Goal: Contribute content

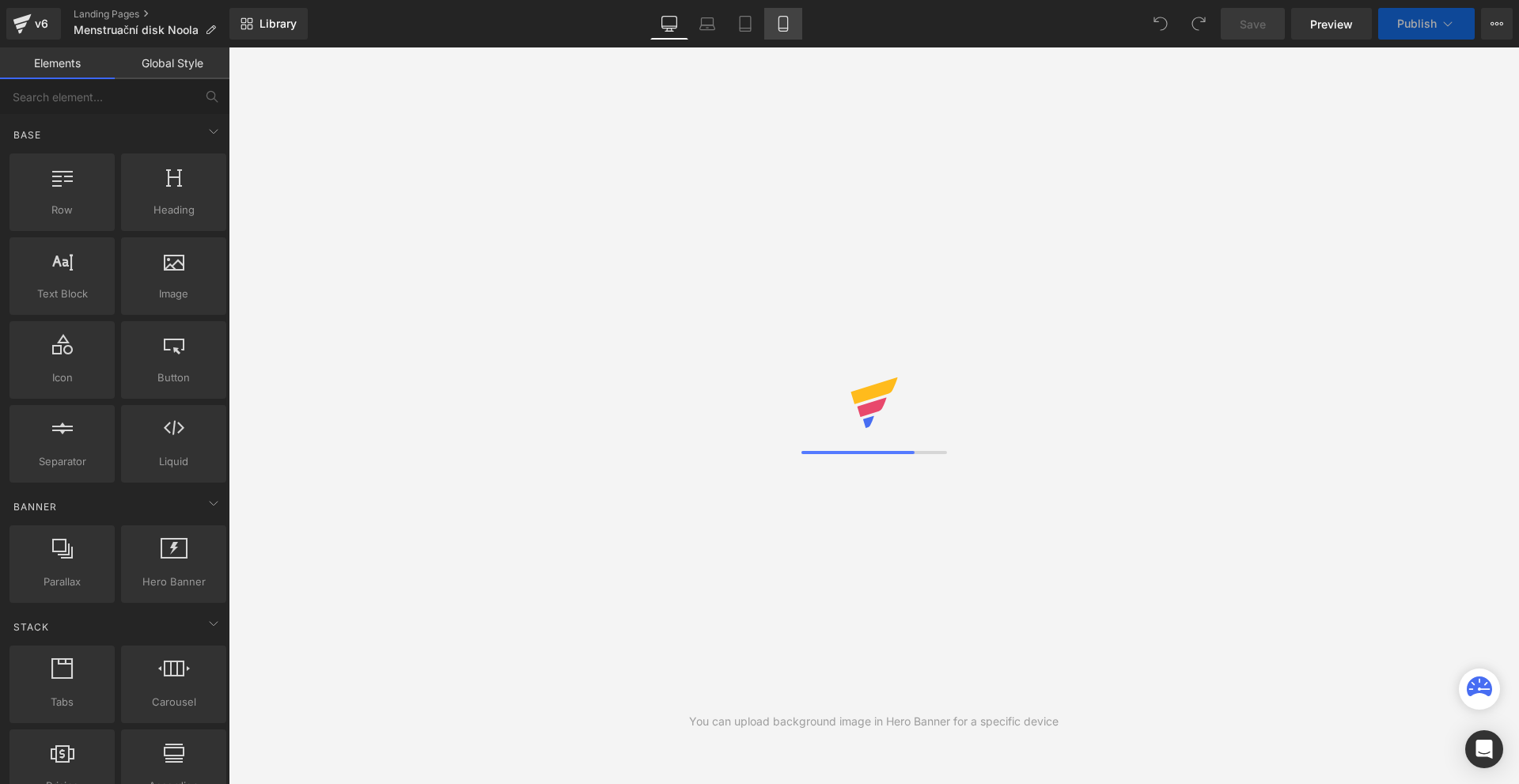
click at [782, 20] on icon at bounding box center [783, 24] width 16 height 16
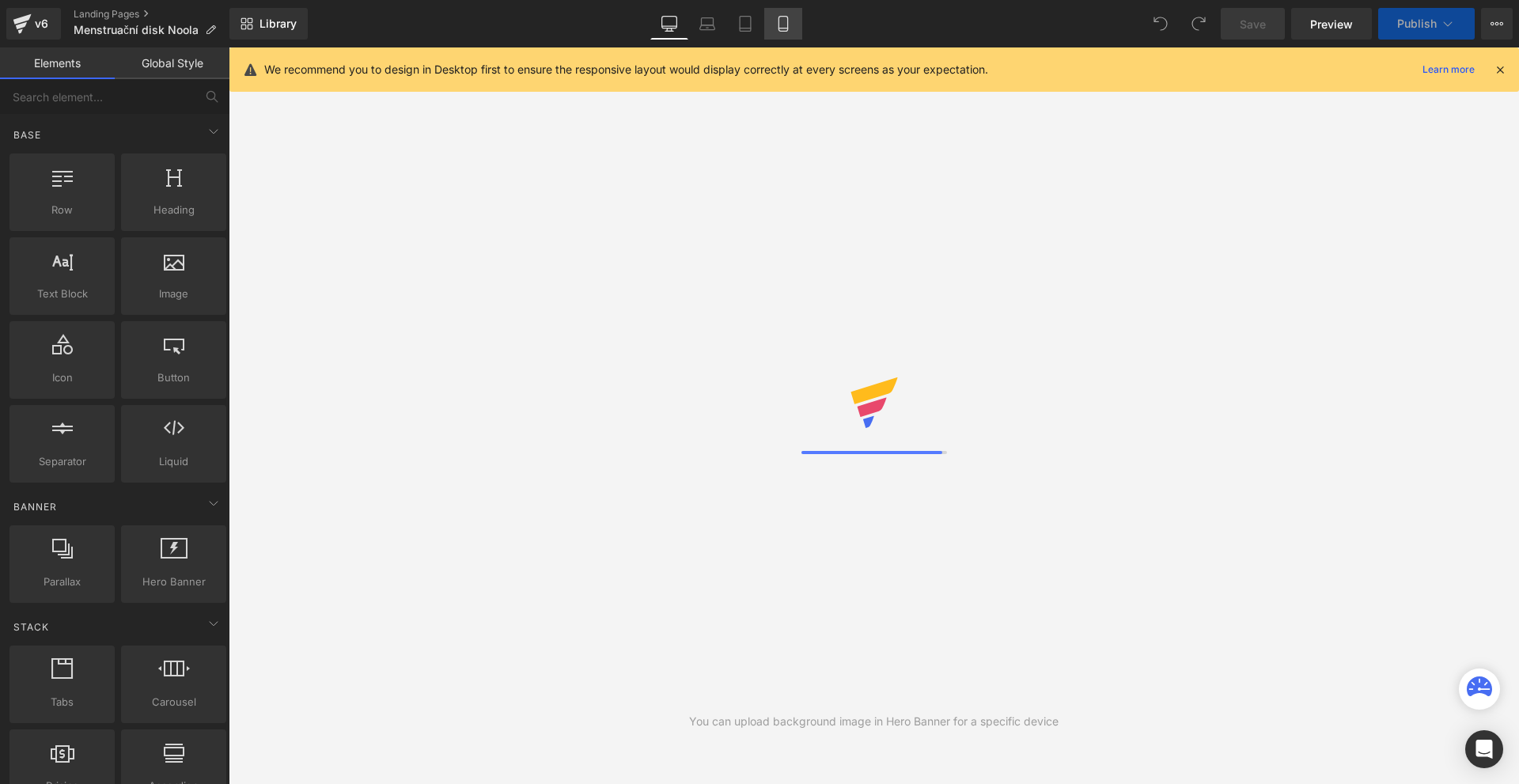
click at [1500, 72] on icon at bounding box center [1500, 70] width 14 height 14
click at [1500, 72] on div "👉 Vyzkoušejte bez rizika na 30 dní!" at bounding box center [873, 69] width 1290 height 42
click at [784, 22] on icon at bounding box center [783, 24] width 16 height 16
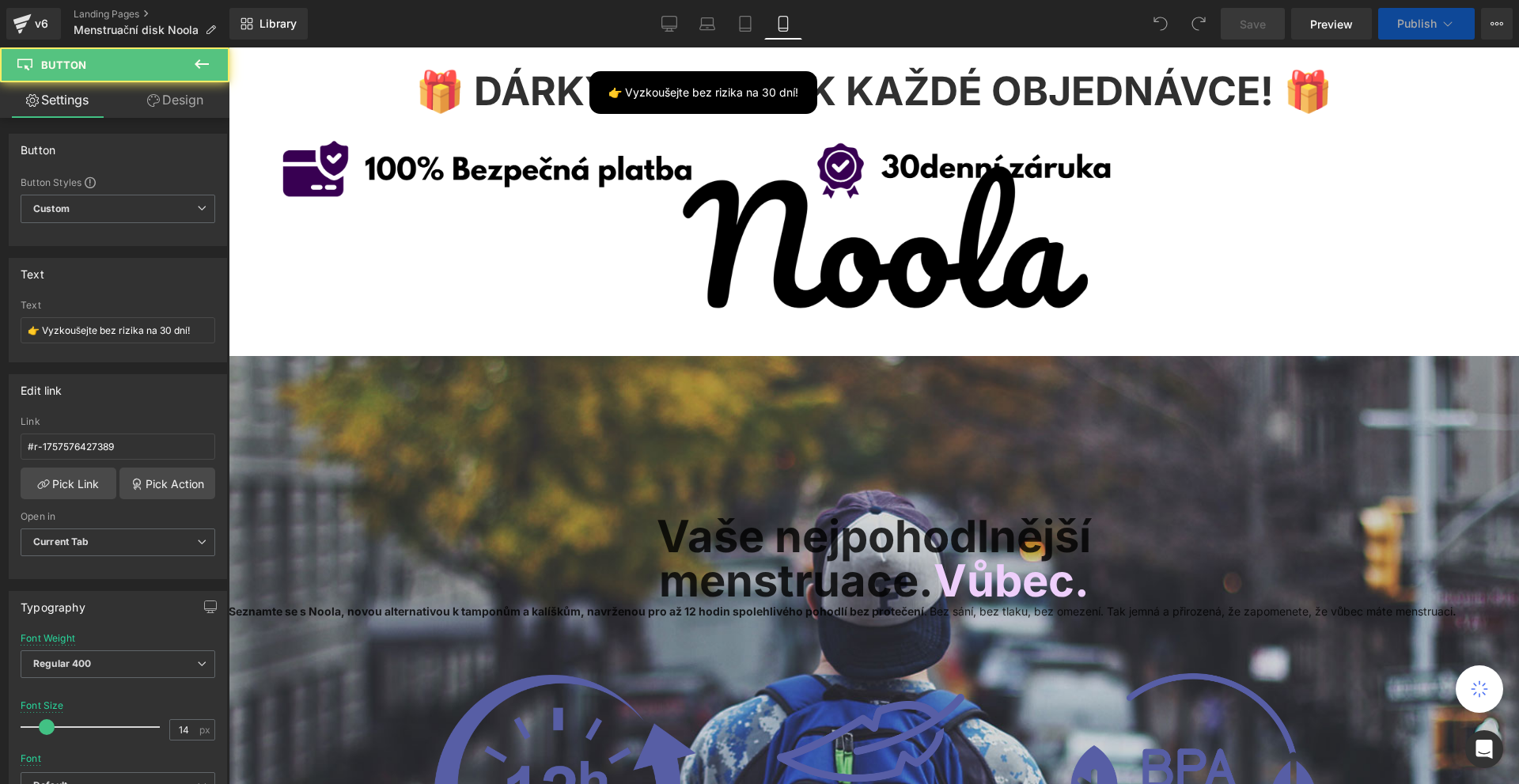
click at [779, 18] on icon at bounding box center [782, 24] width 9 height 15
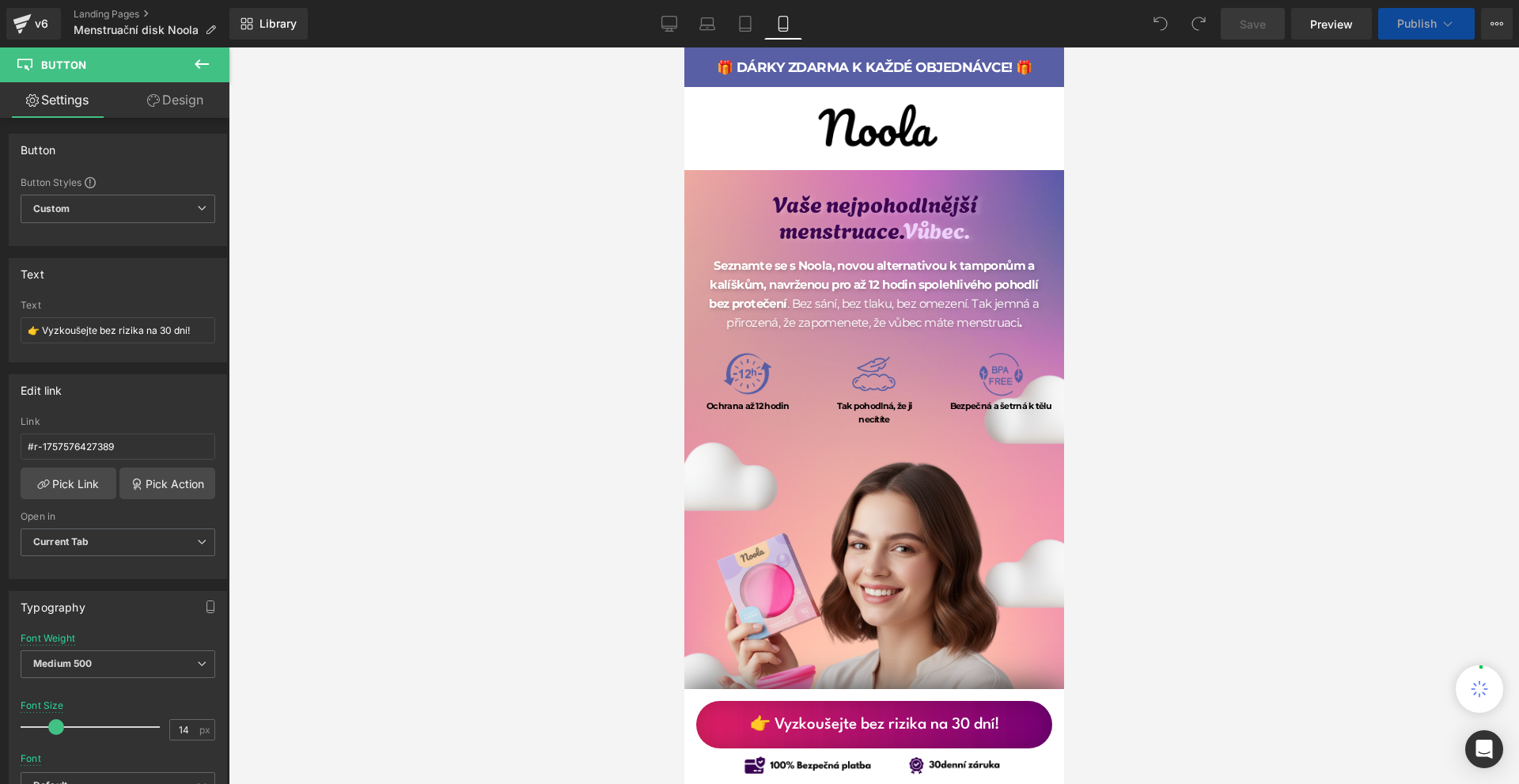
click at [782, 20] on icon at bounding box center [783, 24] width 16 height 16
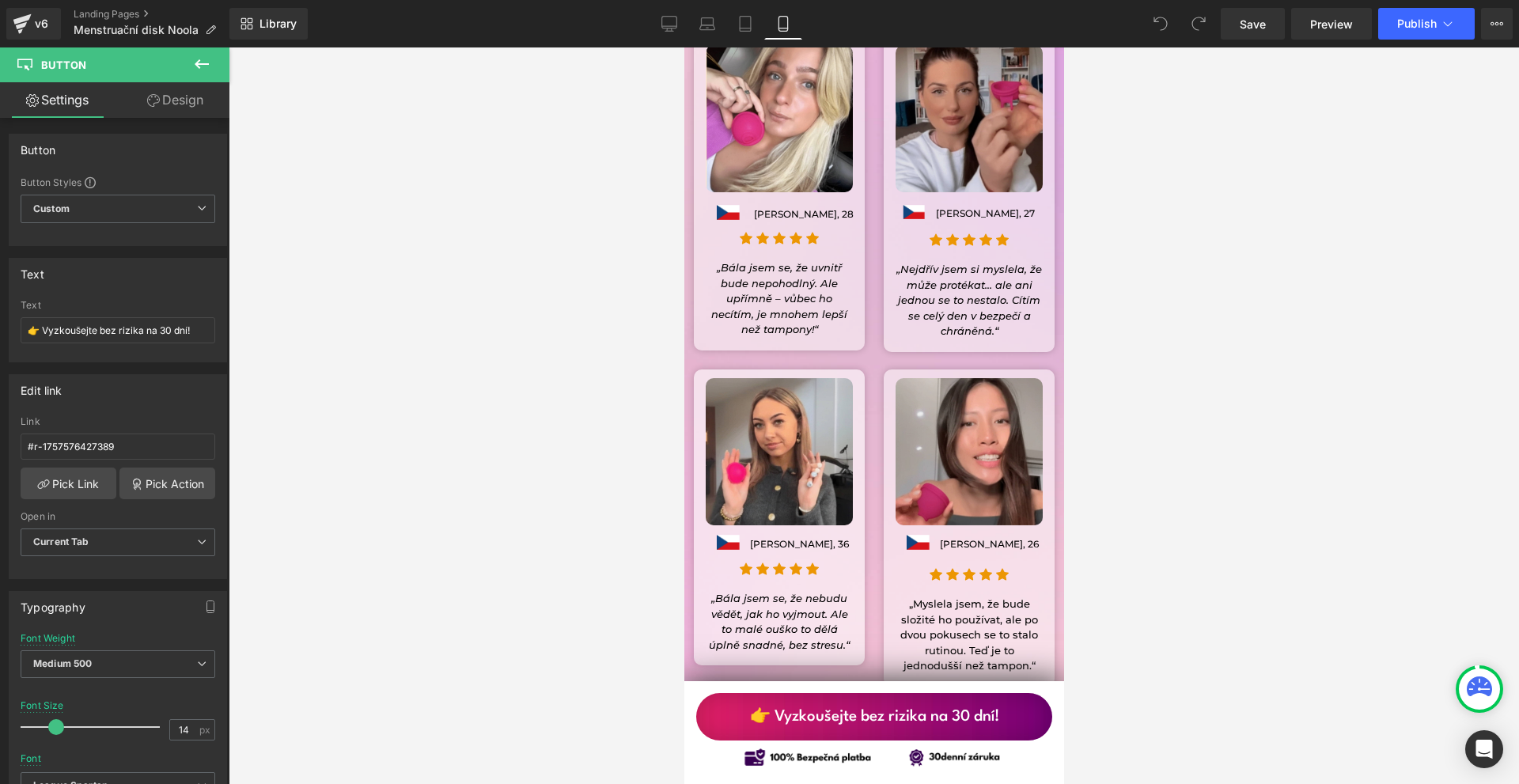
scroll to position [12728, 0]
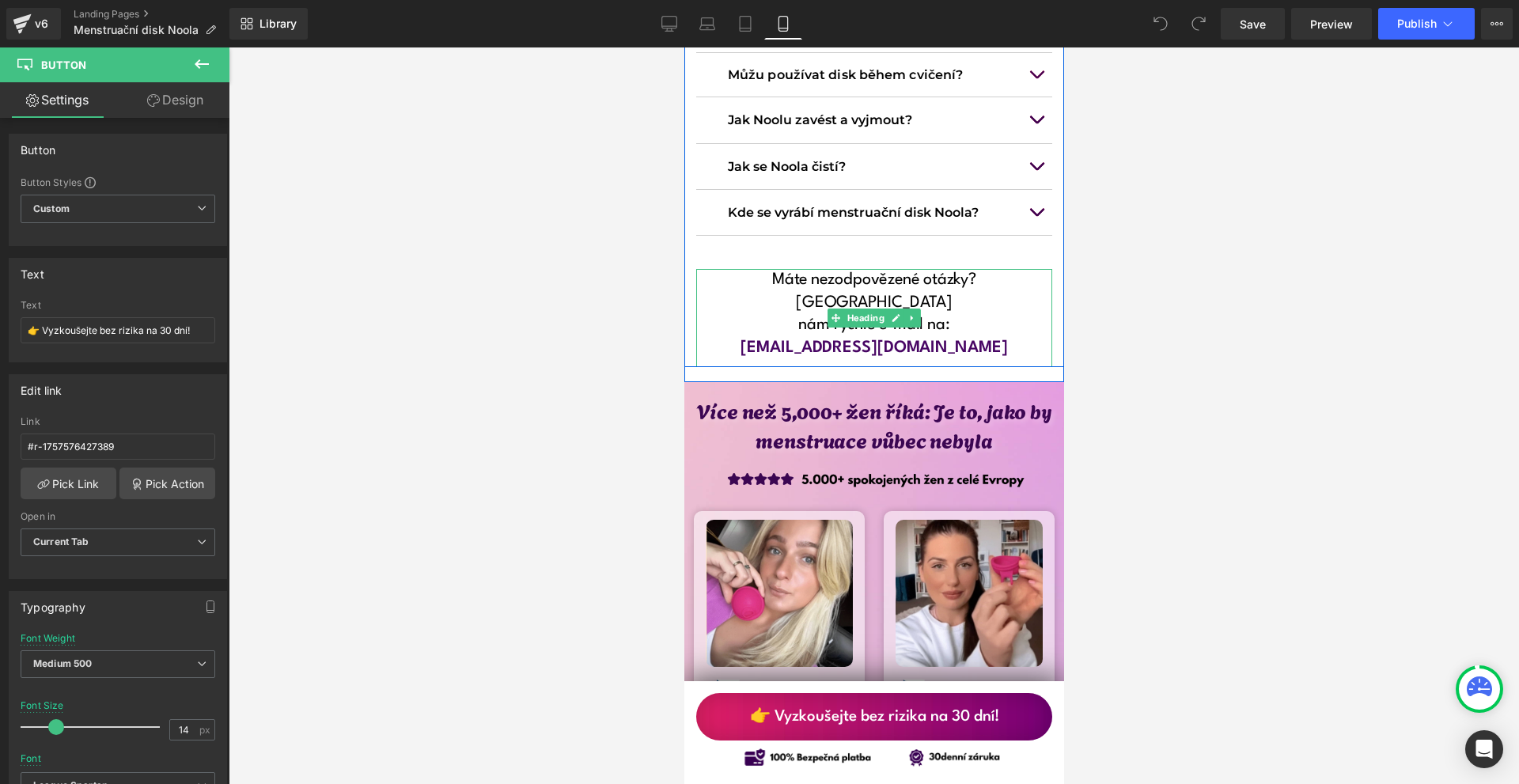
click at [937, 337] on h1 "[EMAIL_ADDRESS][DOMAIN_NAME]" at bounding box center [873, 349] width 356 height 23
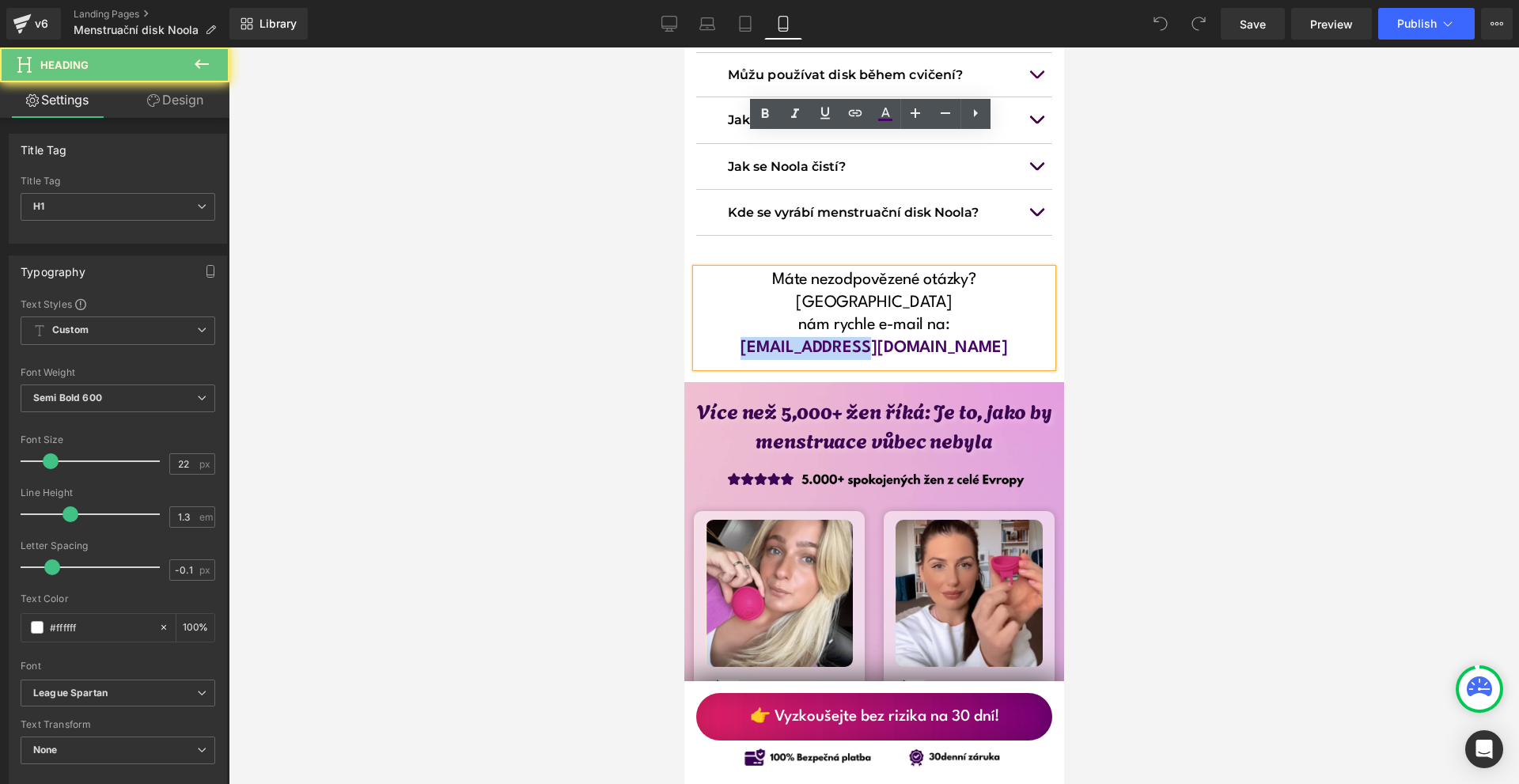
drag, startPoint x: 944, startPoint y: 189, endPoint x: 787, endPoint y: 186, distance: 157.0
click at [787, 337] on h1 "[EMAIL_ADDRESS][DOMAIN_NAME]" at bounding box center [873, 349] width 356 height 23
paste div
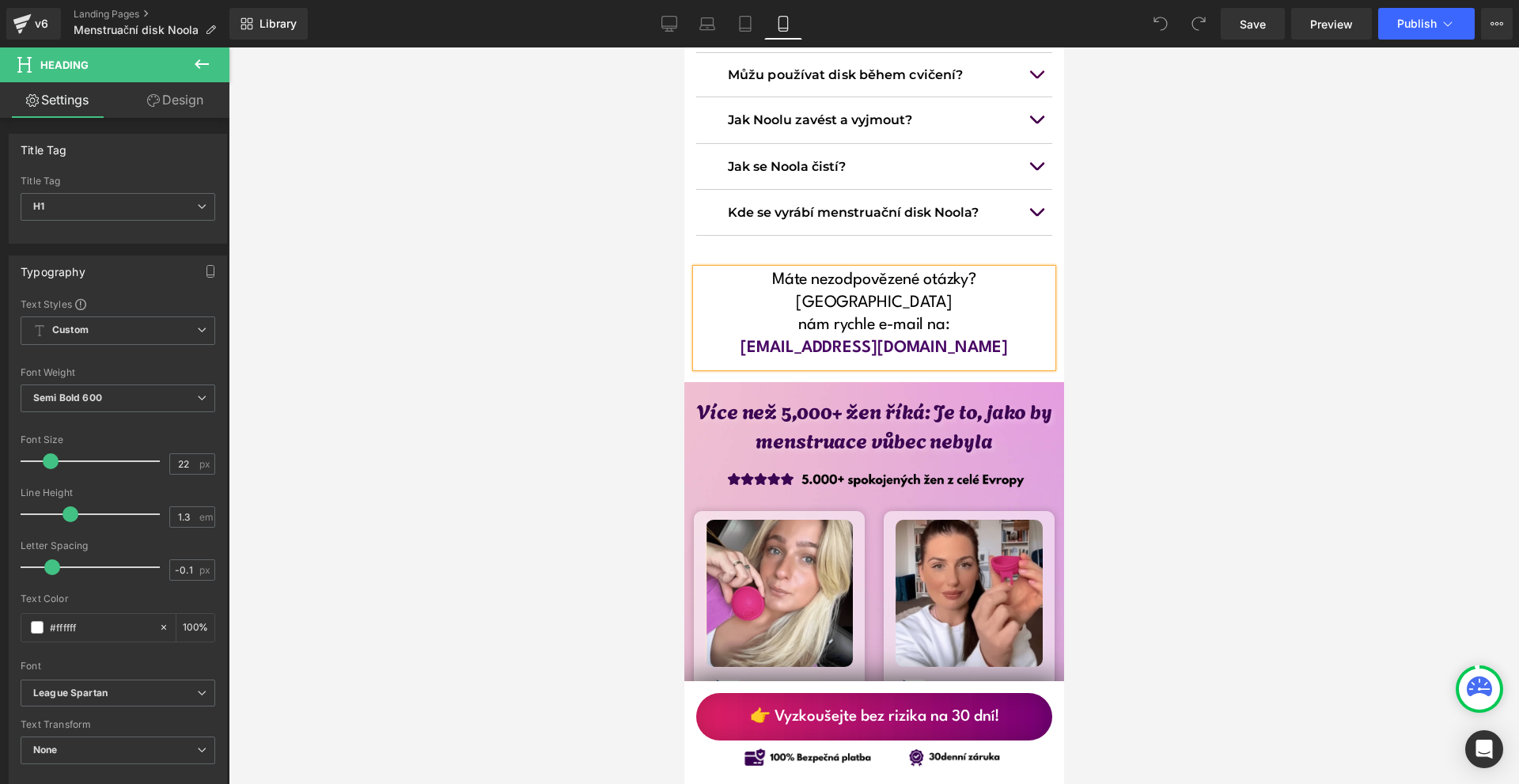
click at [1101, 245] on div at bounding box center [873, 416] width 1290 height 736
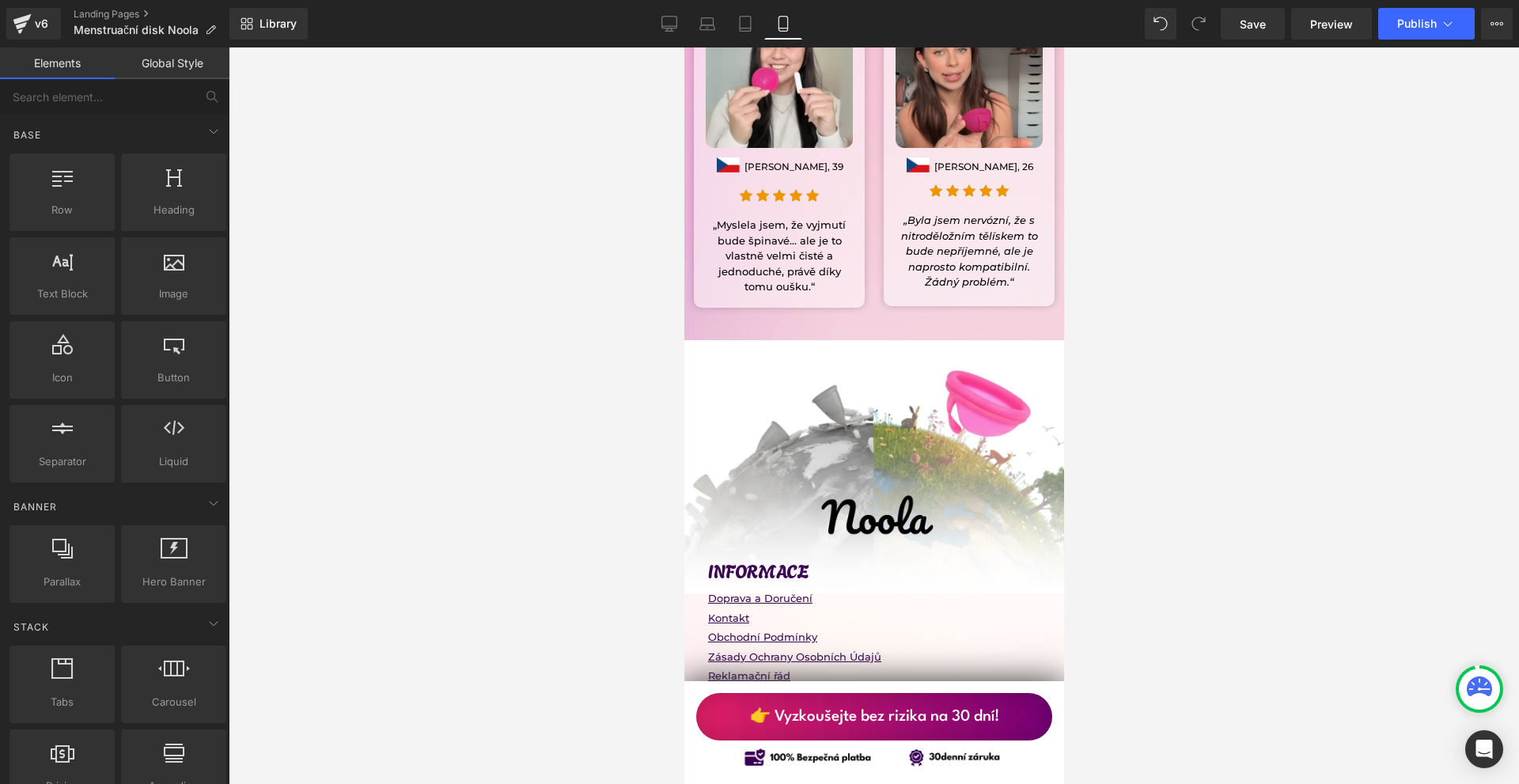
scroll to position [14151, 0]
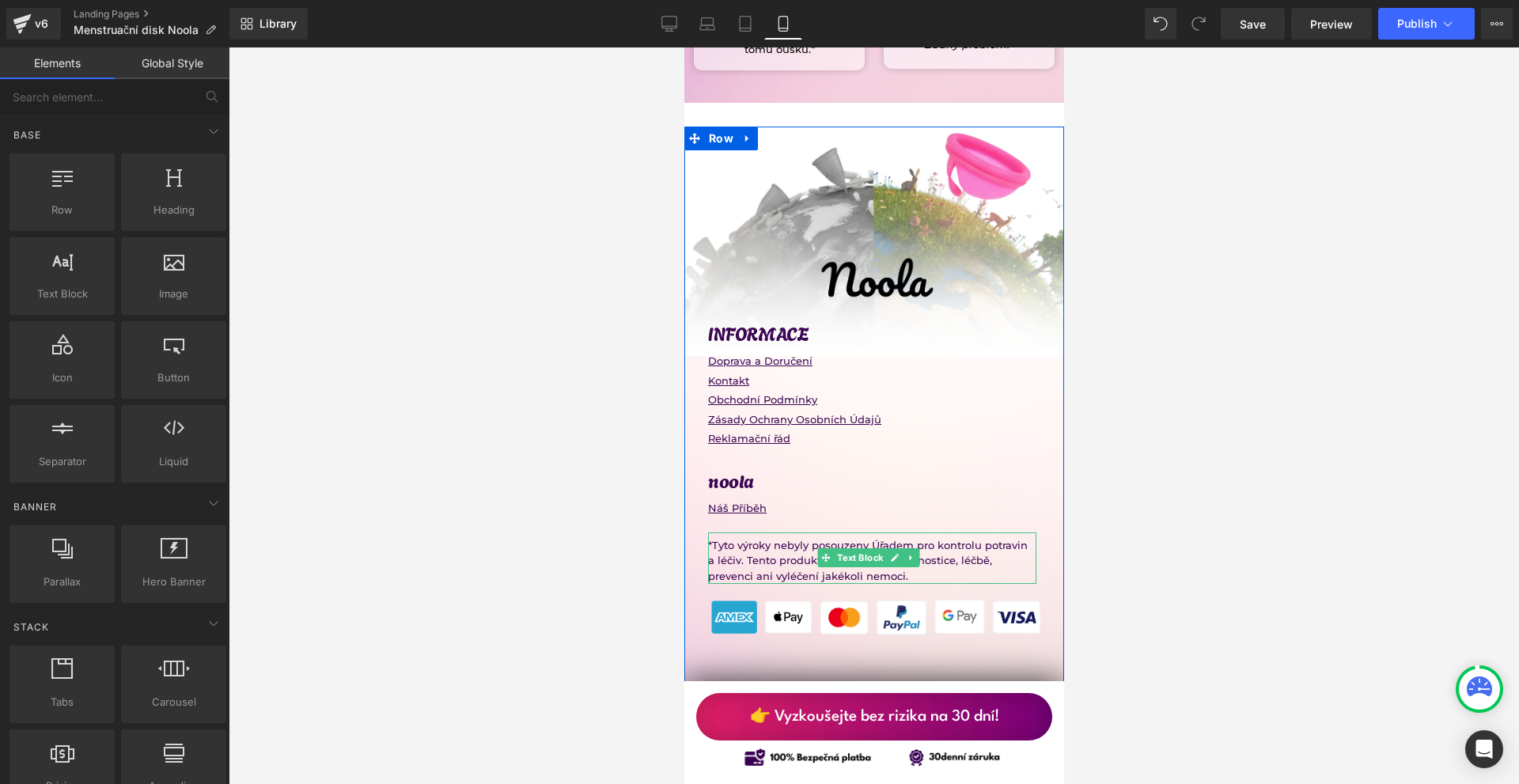
click at [910, 553] on icon at bounding box center [911, 557] width 9 height 10
drag, startPoint x: 903, startPoint y: 399, endPoint x: 858, endPoint y: 427, distance: 53.0
click at [903, 554] on icon at bounding box center [903, 558] width 9 height 9
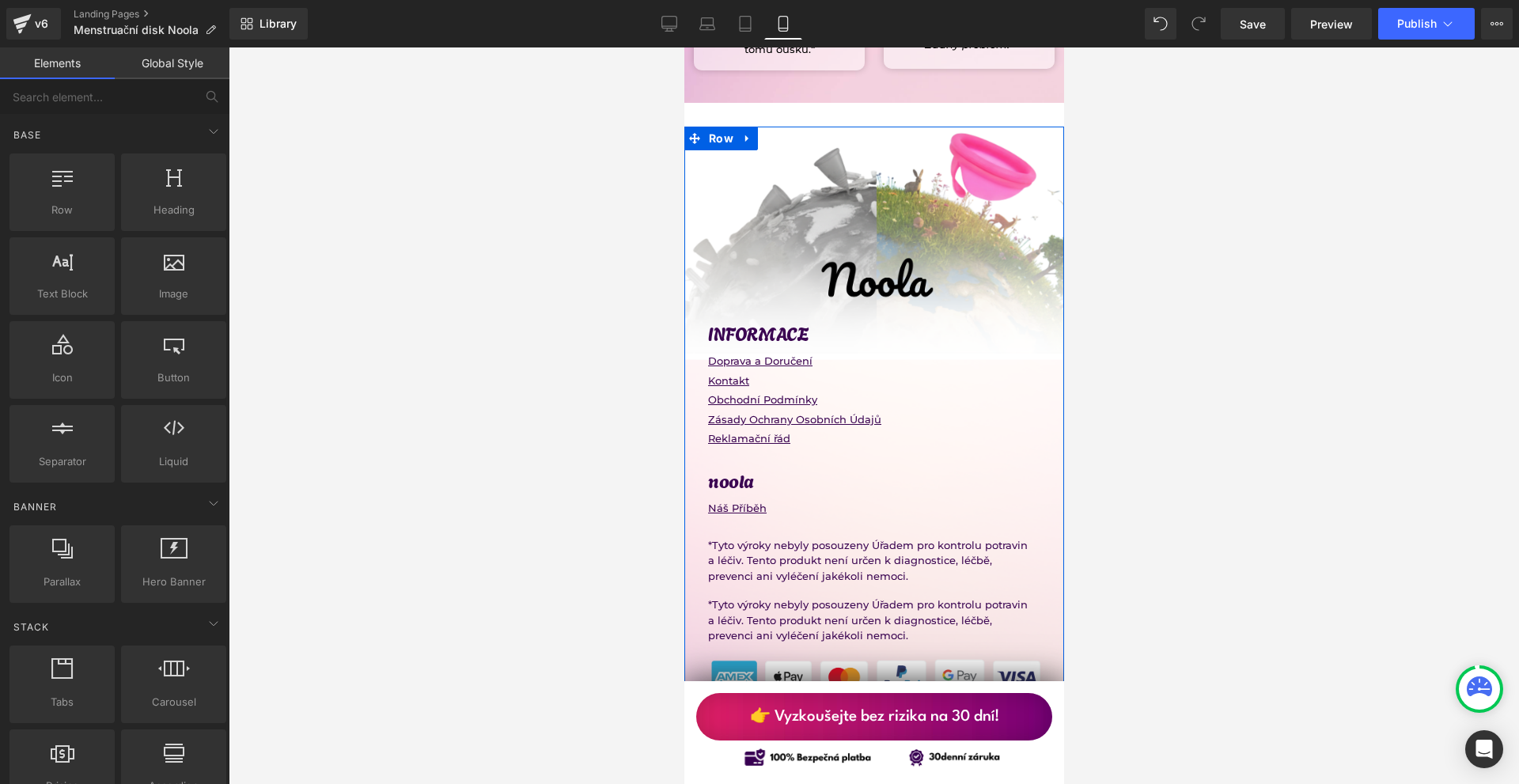
click at [777, 597] on p "*Tyto výroky nebyly posouzeny Úřadem pro kontrolu potravin a léčiv. Tento produ…" at bounding box center [872, 620] width 329 height 47
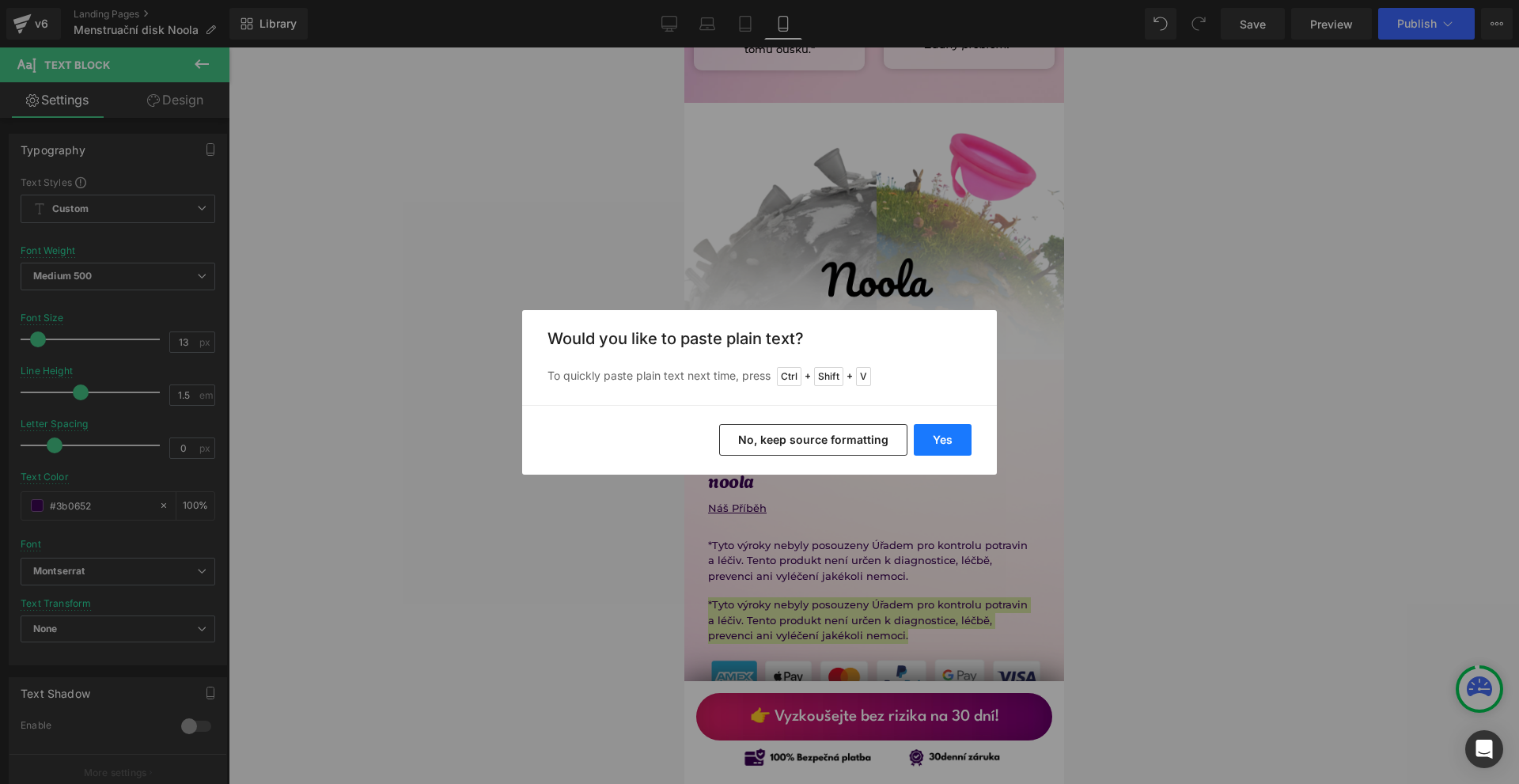
click at [944, 438] on button "Yes" at bounding box center [942, 440] width 57 height 32
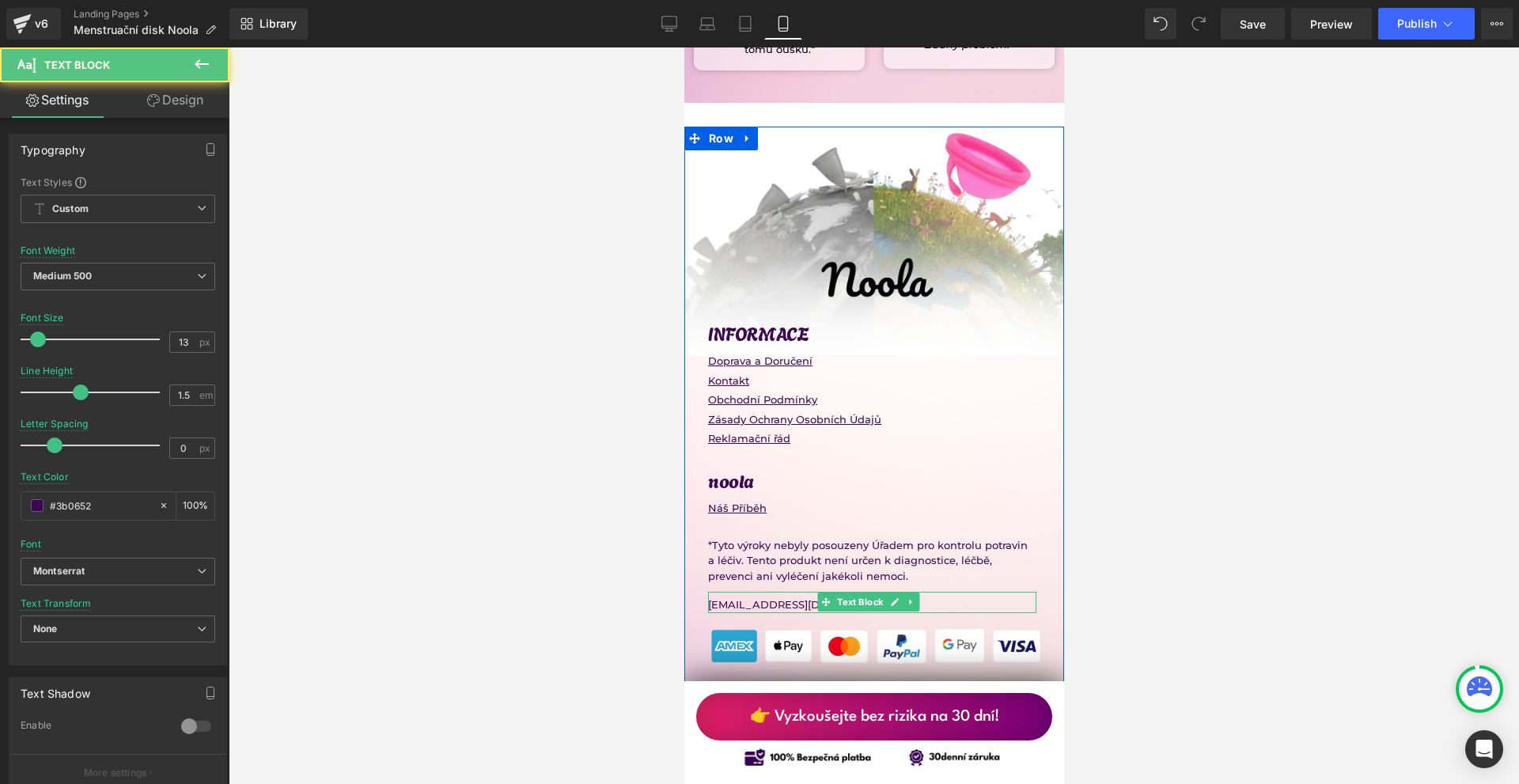
click at [763, 597] on p "[EMAIL_ADDRESS][DOMAIN_NAME]" at bounding box center [872, 605] width 329 height 16
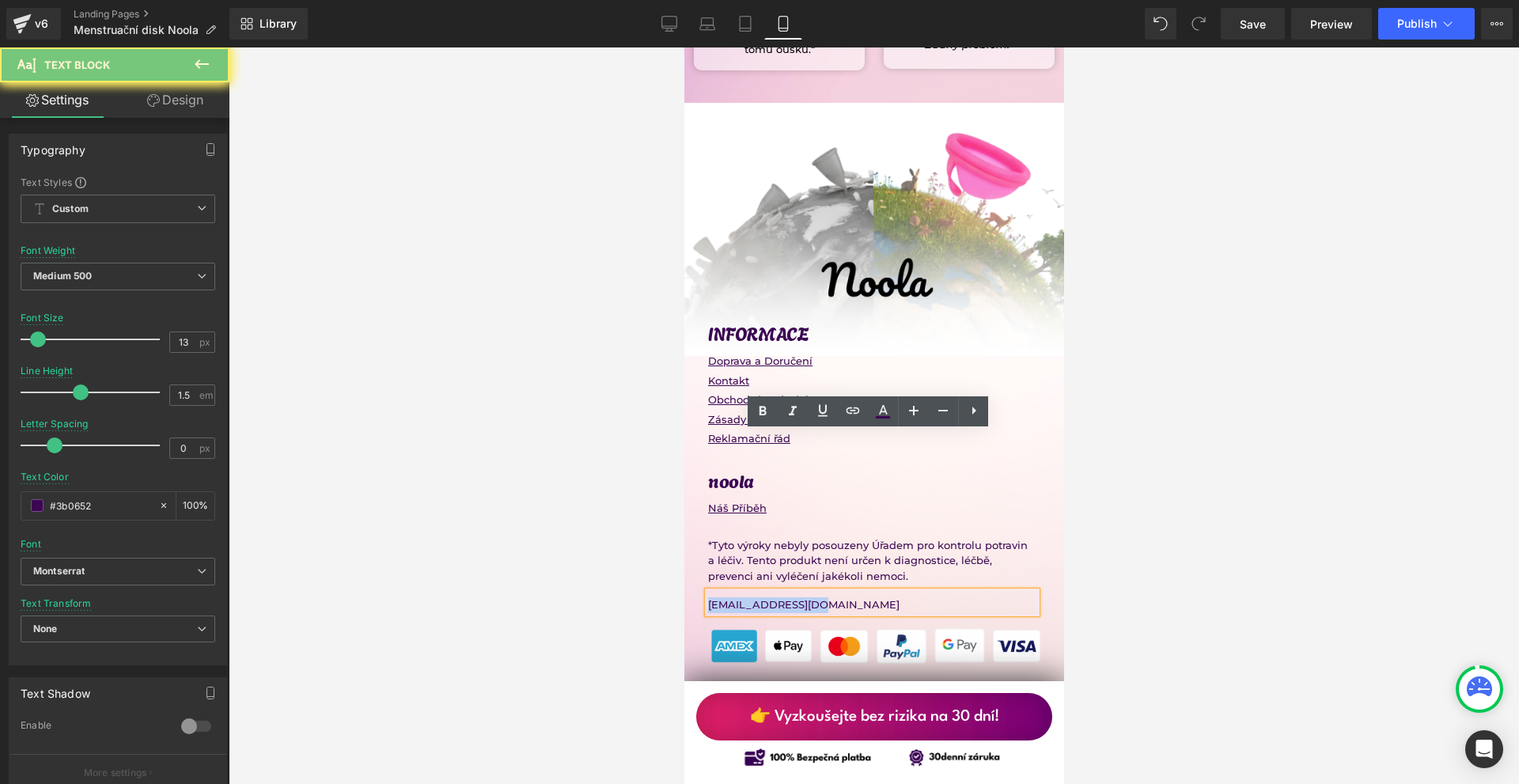
click at [763, 597] on p "[EMAIL_ADDRESS][DOMAIN_NAME]" at bounding box center [872, 605] width 329 height 16
click at [755, 417] on icon at bounding box center [762, 411] width 19 height 19
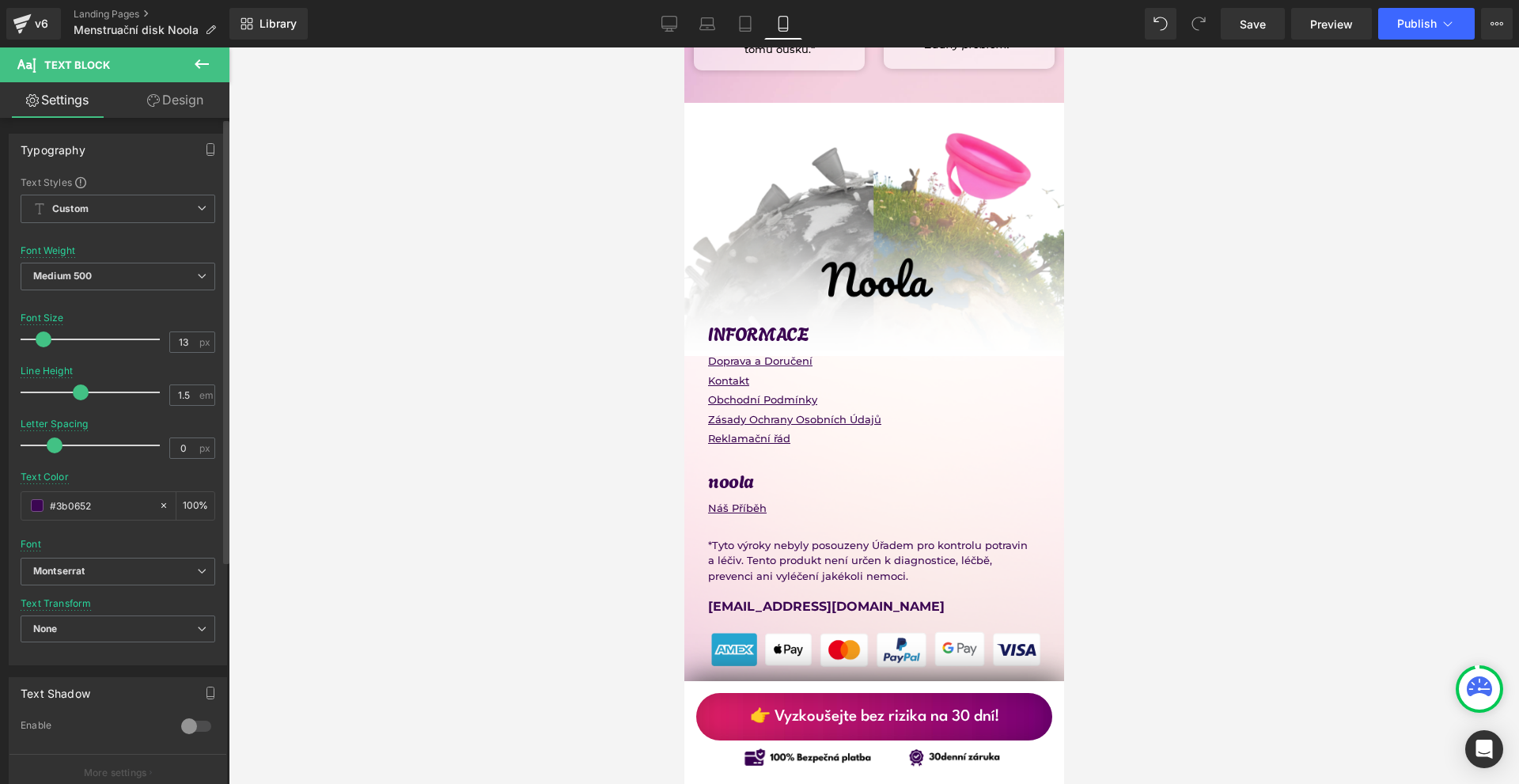
click at [44, 340] on span at bounding box center [43, 339] width 16 height 16
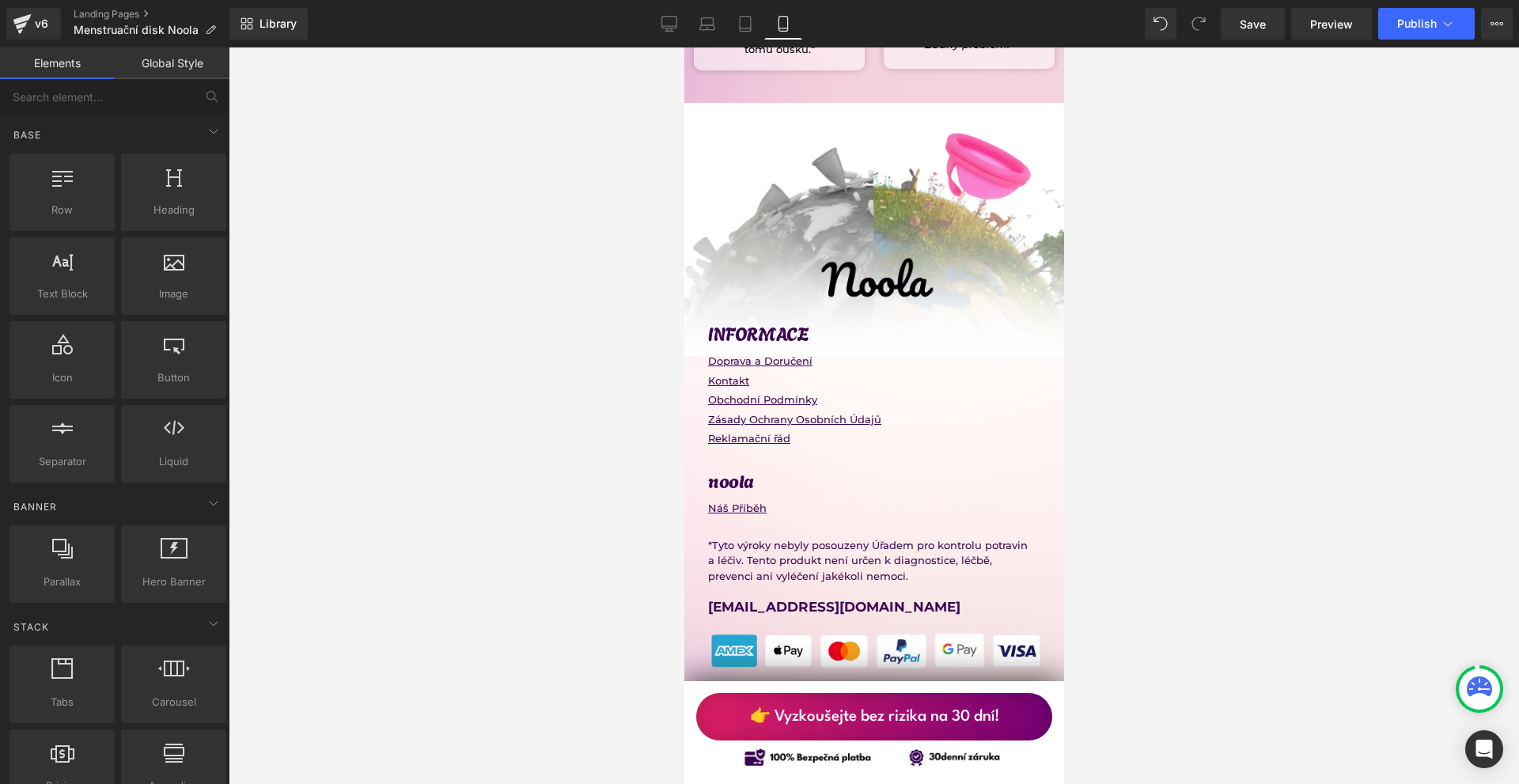
click at [1218, 389] on div at bounding box center [873, 416] width 1290 height 736
click at [1439, 4] on div "Library Mobile Desktop Laptop Tablet Mobile Save Preview Publish Scheduled Upgr…" at bounding box center [874, 24] width 1289 height 48
click at [1438, 17] on button "Publish" at bounding box center [1425, 24] width 96 height 32
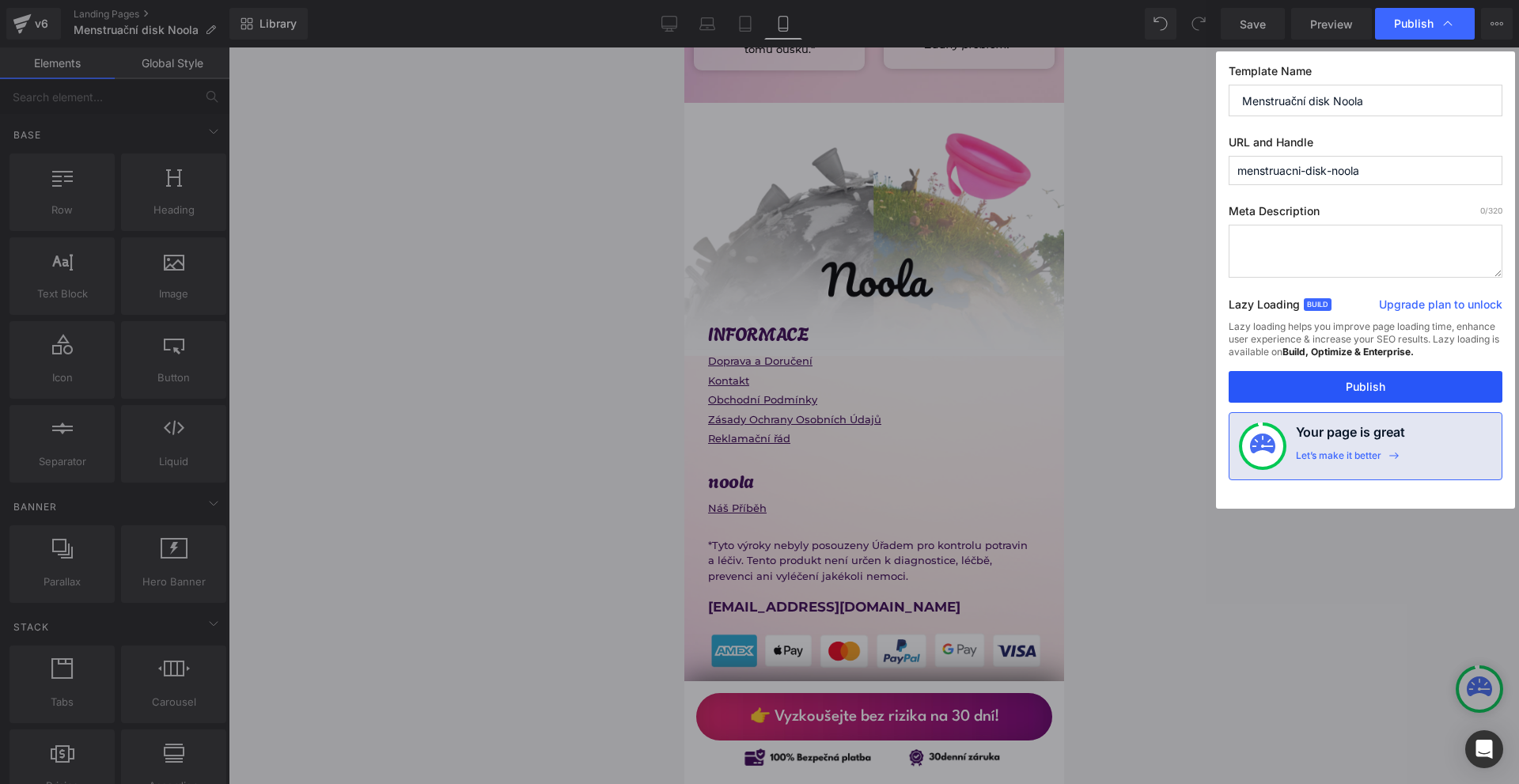
click at [1349, 381] on button "Publish" at bounding box center [1365, 387] width 274 height 32
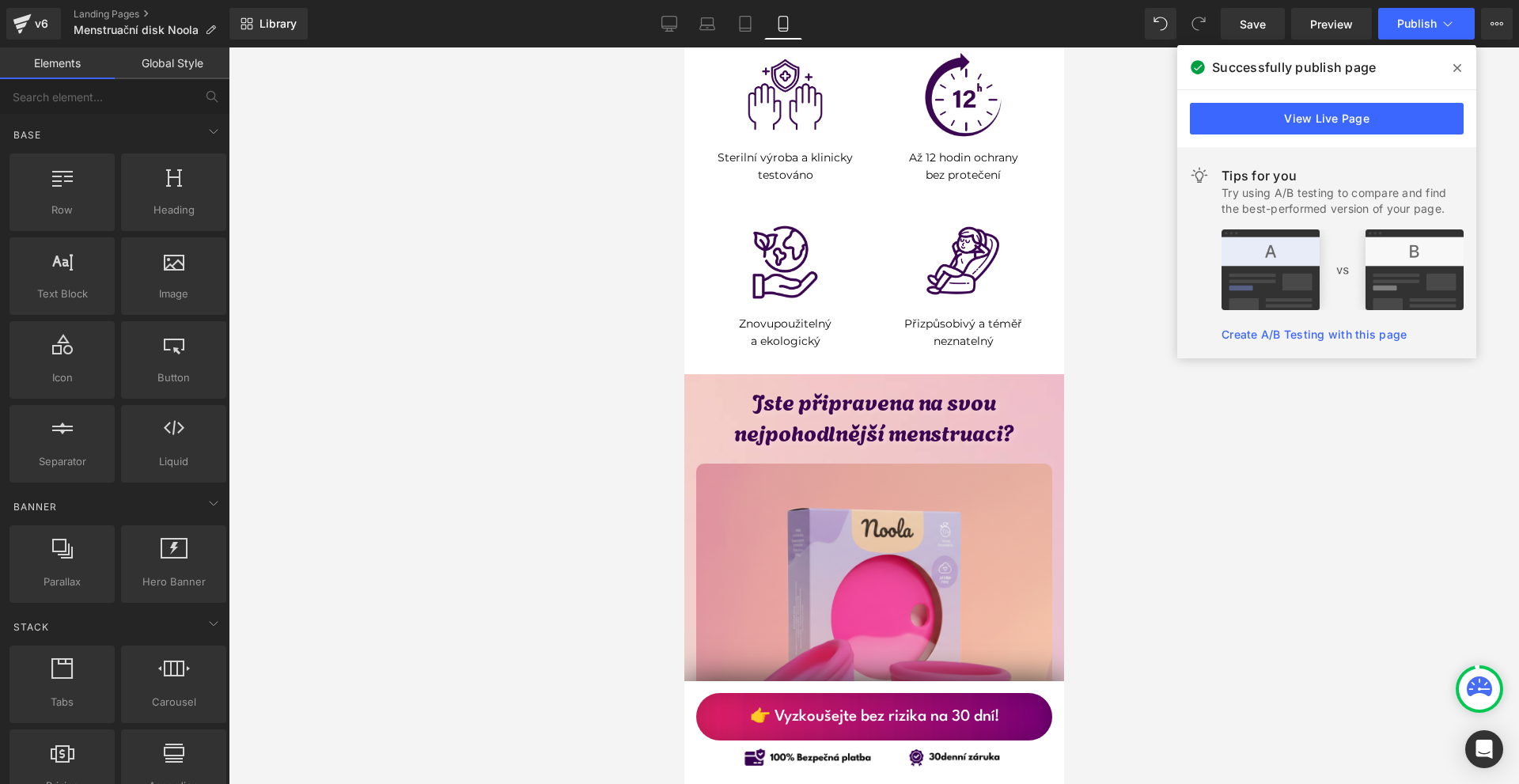
scroll to position [7671, 0]
